Goal: Information Seeking & Learning: Check status

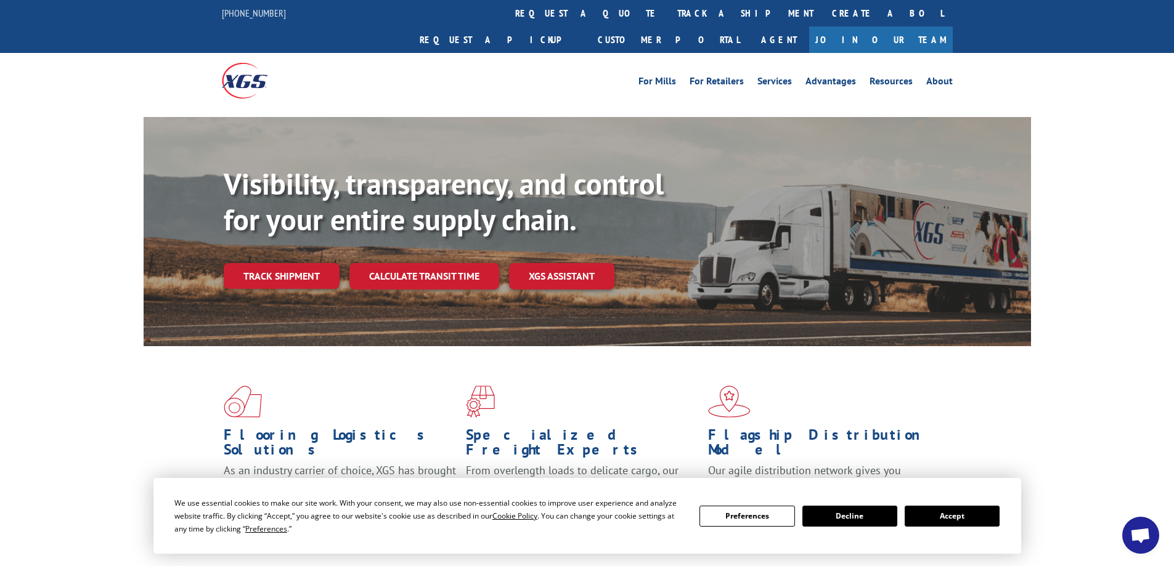
click at [278, 263] on div "Visibility, transparency, and control for your entire supply chain. Track shipm…" at bounding box center [627, 252] width 807 height 172
click at [283, 263] on link "Track shipment" at bounding box center [282, 276] width 116 height 26
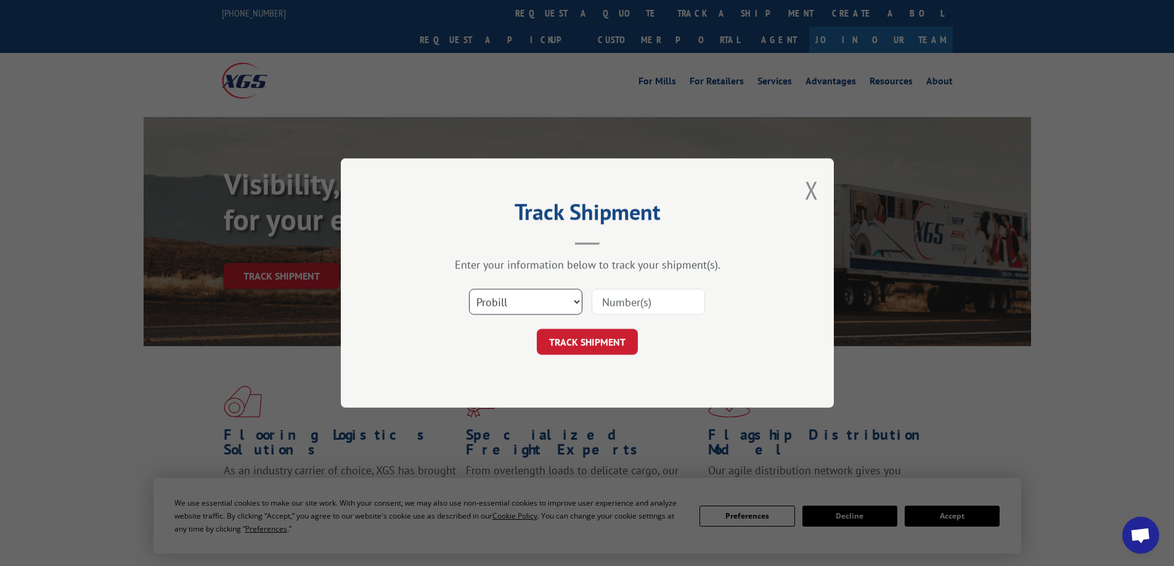
click at [572, 295] on select "Select category... Probill BOL PO" at bounding box center [525, 302] width 113 height 26
select select "bol"
click at [469, 289] on select "Select category... Probill BOL PO" at bounding box center [525, 302] width 113 height 26
click at [613, 306] on input at bounding box center [647, 302] width 113 height 26
paste input "3394552"
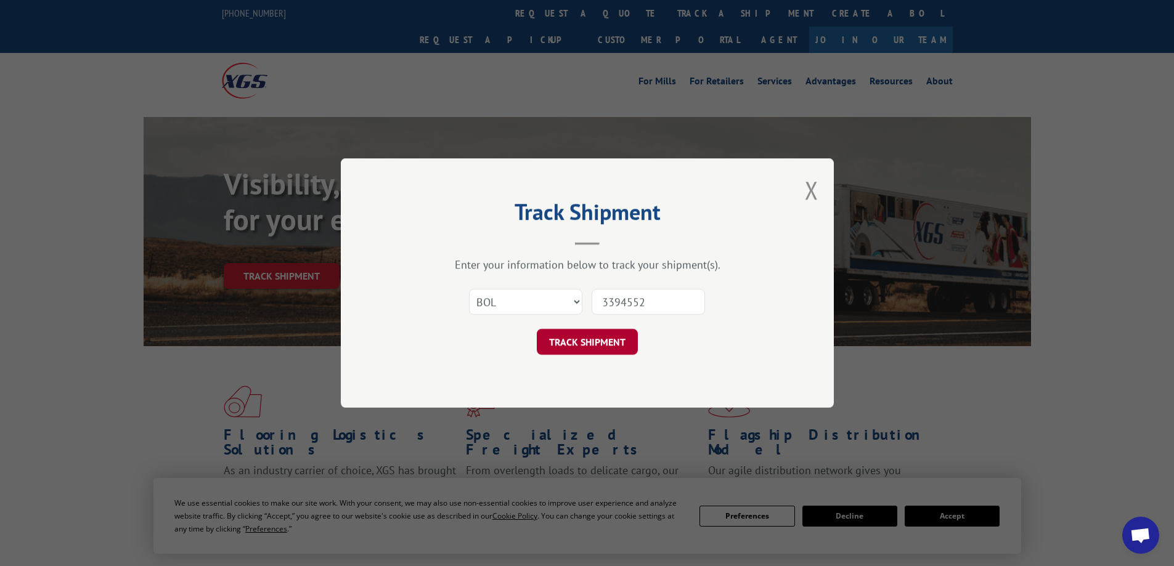
type input "3394552"
click at [600, 341] on button "TRACK SHIPMENT" at bounding box center [587, 342] width 101 height 26
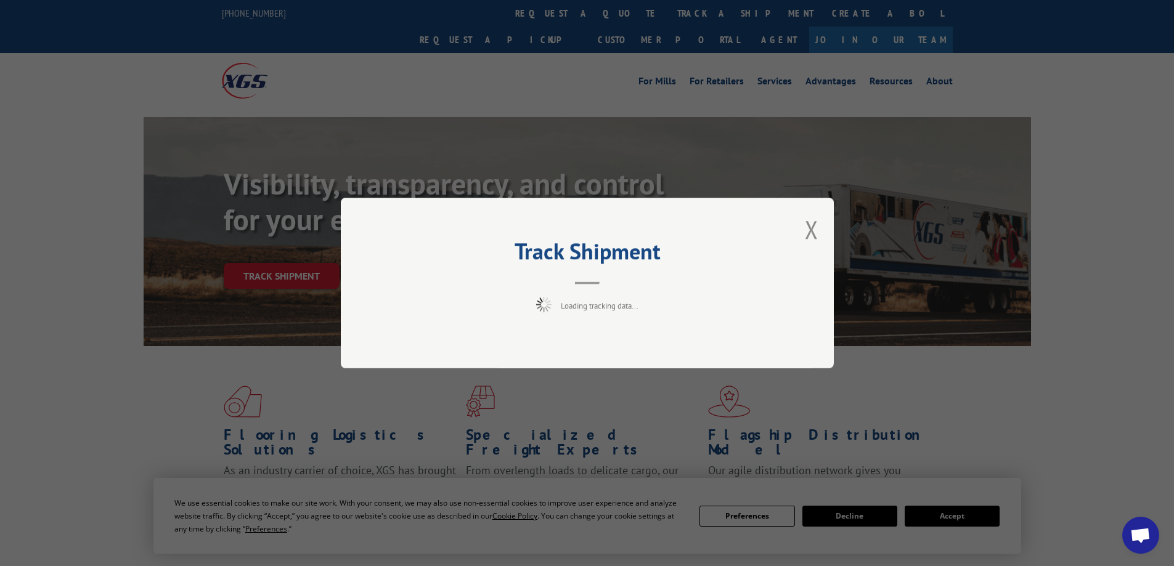
click at [935, 513] on div "Track Shipment Loading tracking data..." at bounding box center [587, 283] width 1174 height 566
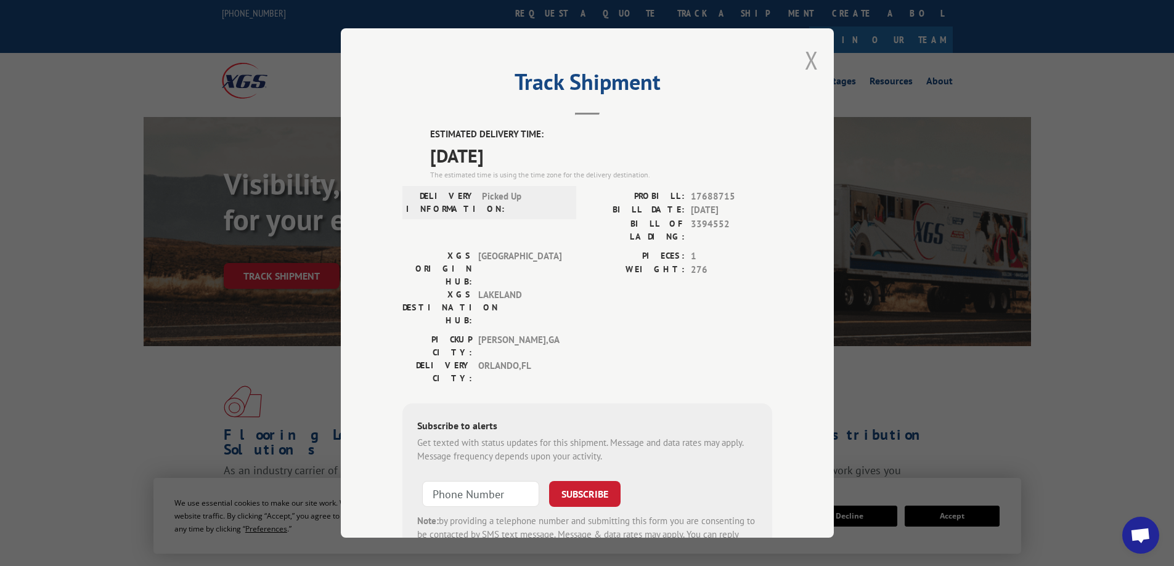
click at [805, 60] on button "Close modal" at bounding box center [812, 60] width 14 height 33
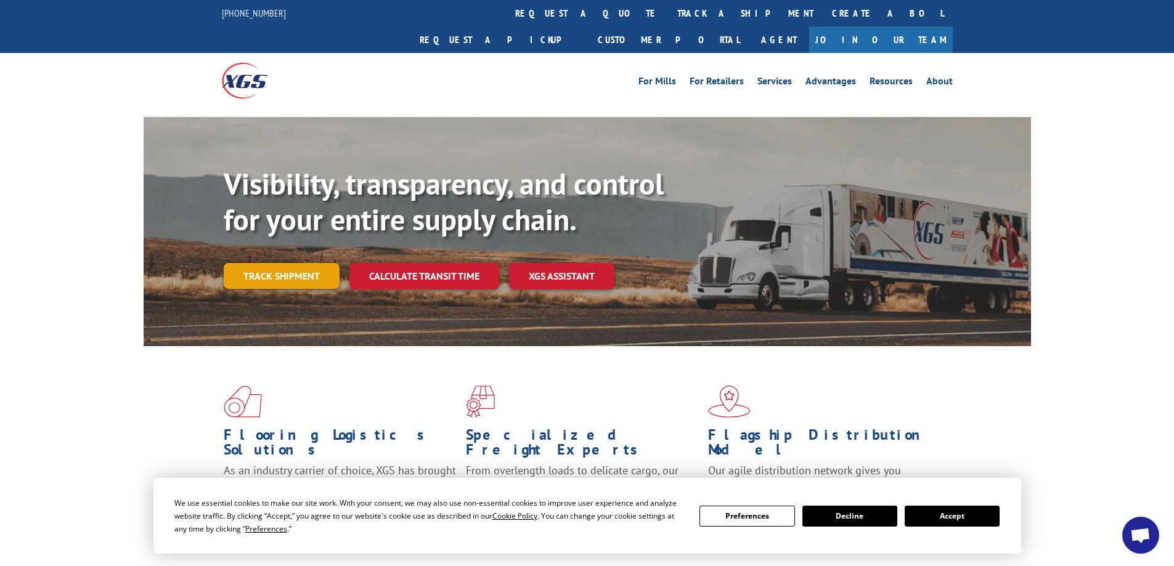
click at [251, 263] on link "Track shipment" at bounding box center [282, 276] width 116 height 26
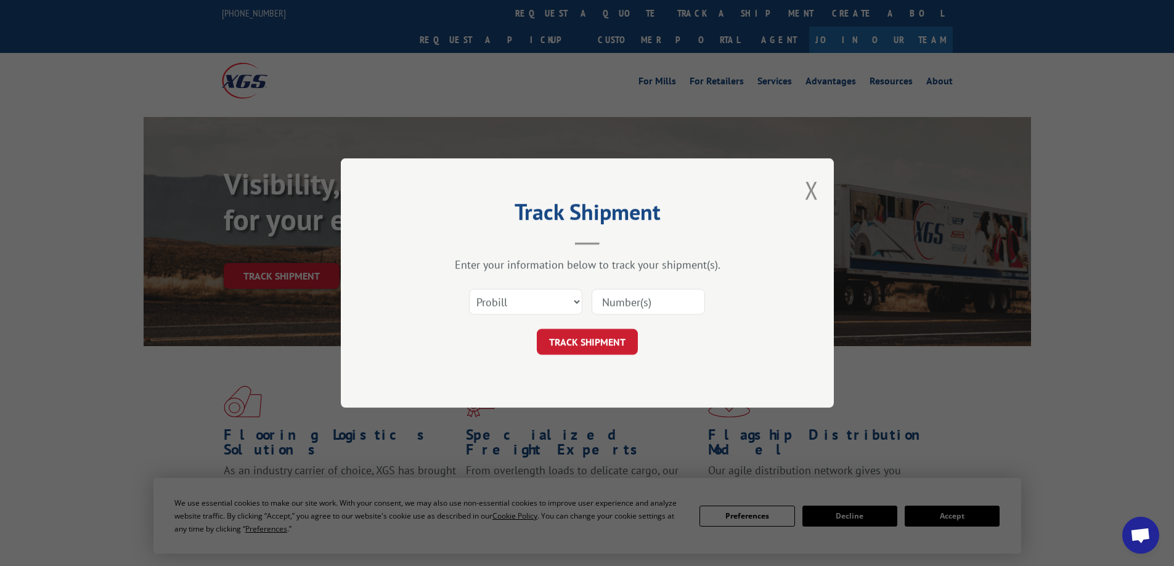
click at [583, 306] on div "Select category... Probill BOL PO" at bounding box center [587, 302] width 370 height 41
click at [577, 300] on select "Select category... Probill BOL PO" at bounding box center [525, 302] width 113 height 26
select select "bol"
click at [469, 289] on select "Select category... Probill BOL PO" at bounding box center [525, 302] width 113 height 26
paste input "3394564"
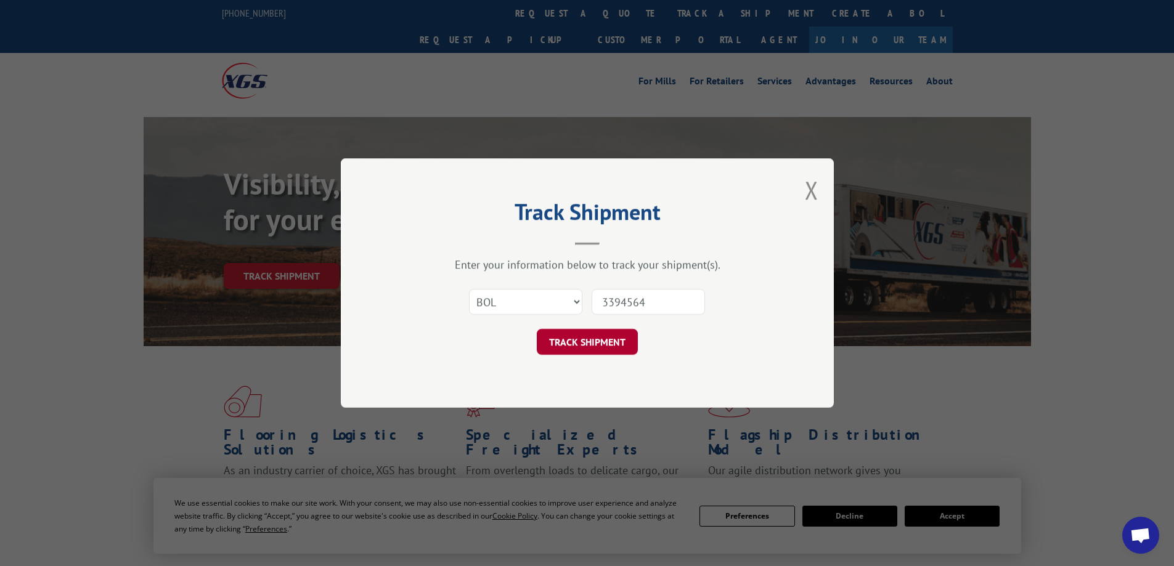
type input "3394564"
click at [612, 350] on button "TRACK SHIPMENT" at bounding box center [587, 342] width 101 height 26
